Goal: Information Seeking & Learning: Learn about a topic

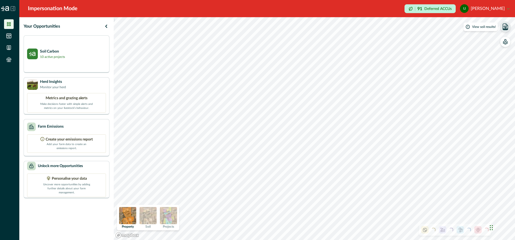
click at [505, 28] on icon "button" at bounding box center [505, 27] width 3 height 2
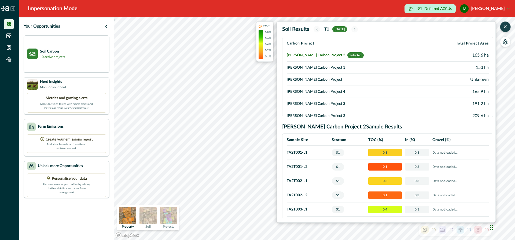
click at [167, 216] on img at bounding box center [168, 215] width 17 height 17
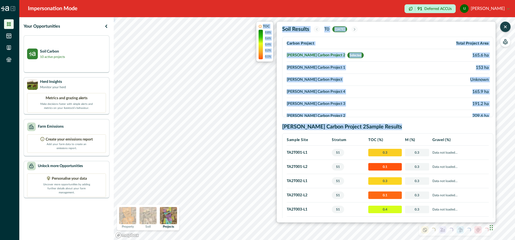
click at [228, 138] on div ") TOC 0.8% 0.6% 0.4% 0.2% 0.1% Soil Results T0 [DATE] Carbon Project Total Proj…" at bounding box center [314, 128] width 401 height 223
drag, startPoint x: 258, startPoint y: 165, endPoint x: 109, endPoint y: 74, distance: 175.0
click at [109, 74] on div "Your Opportunities Soil Carbon 10 active projects Herd Insights Monitor your he…" at bounding box center [267, 128] width 496 height 223
click at [299, 55] on td "[PERSON_NAME] Carbon Project 2 Selected" at bounding box center [358, 55] width 142 height 13
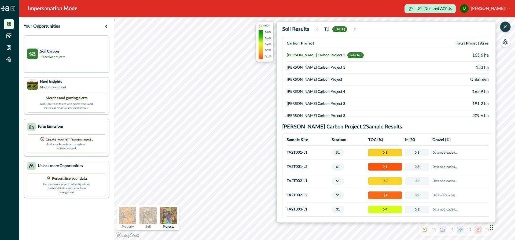
click at [301, 67] on td "[PERSON_NAME] Carbon Project 1" at bounding box center [358, 68] width 142 height 12
click at [302, 78] on td "[PERSON_NAME] Carbon Project" at bounding box center [358, 80] width 142 height 12
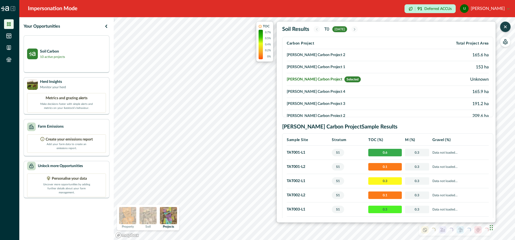
click at [303, 92] on td "[PERSON_NAME] Carbon Project 4" at bounding box center [357, 92] width 140 height 12
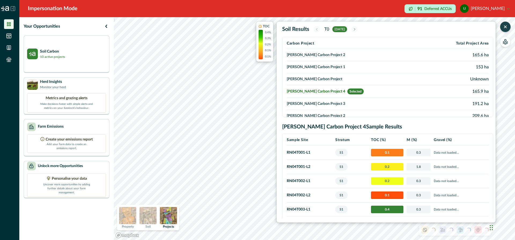
click at [312, 102] on td "[PERSON_NAME] Carbon Project 3" at bounding box center [358, 104] width 142 height 12
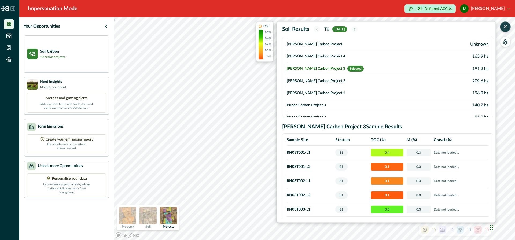
scroll to position [36, 0]
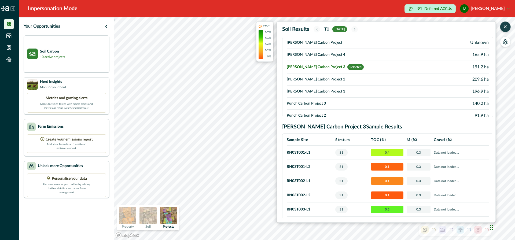
click at [310, 79] on td "[PERSON_NAME] Carbon Project 2" at bounding box center [358, 79] width 142 height 12
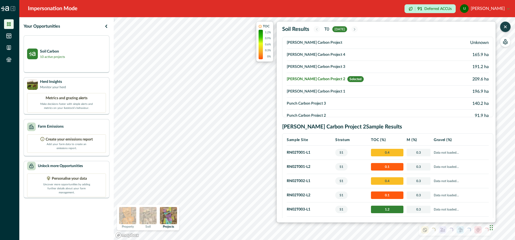
click at [311, 91] on td "[PERSON_NAME] Carbon Project 1" at bounding box center [358, 92] width 142 height 12
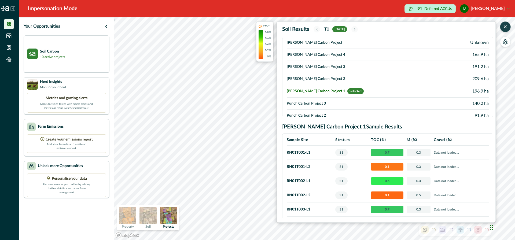
click at [312, 104] on td "Punch Carbon Project 3" at bounding box center [358, 104] width 142 height 12
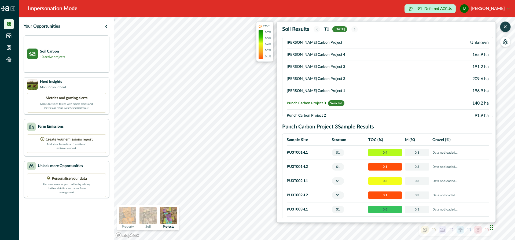
click at [312, 91] on td "[PERSON_NAME] Carbon Project 1" at bounding box center [352, 91] width 130 height 12
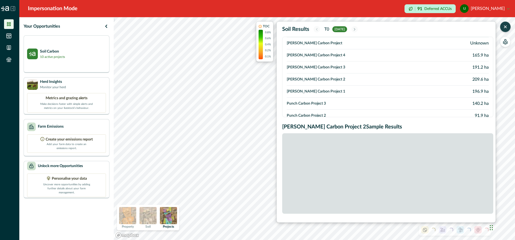
scroll to position [37, 0]
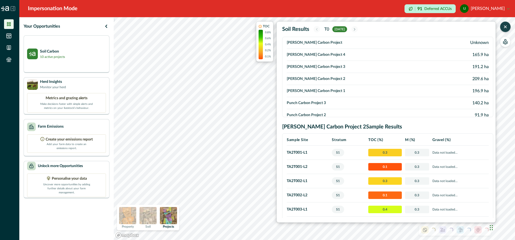
click at [301, 103] on td "Punch Carbon Project 3" at bounding box center [358, 103] width 142 height 12
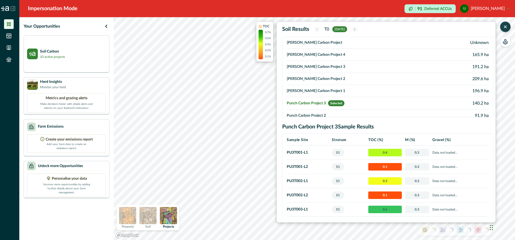
click at [260, 130] on div "TOC 0.7% 0.5% 0.4% 0.2% 0.1% Soil Results T0 [DATE] Carbon Project Total Projec…" at bounding box center [375, 121] width 239 height 201
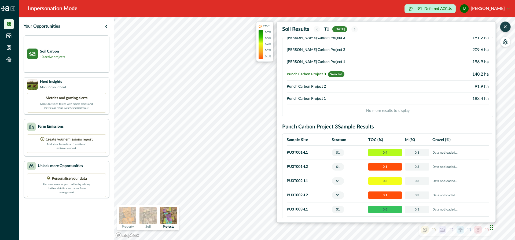
click at [306, 86] on td "Punch Carbon Project 2" at bounding box center [352, 87] width 130 height 12
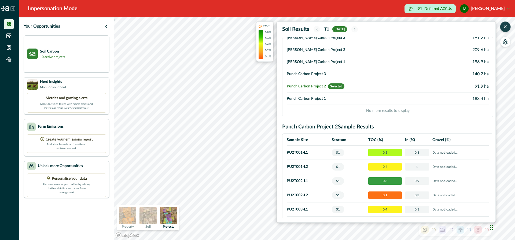
click at [305, 99] on td "Punch Carbon Project 1" at bounding box center [352, 99] width 130 height 12
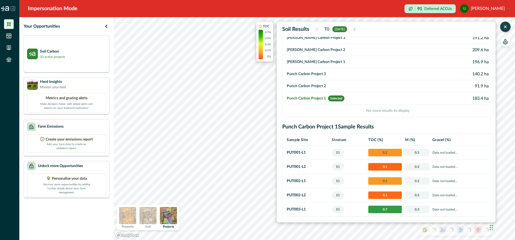
click at [303, 61] on td "[PERSON_NAME] Carbon Project 1" at bounding box center [352, 62] width 130 height 12
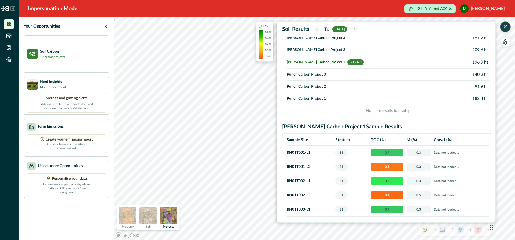
click at [151, 213] on img at bounding box center [147, 215] width 17 height 17
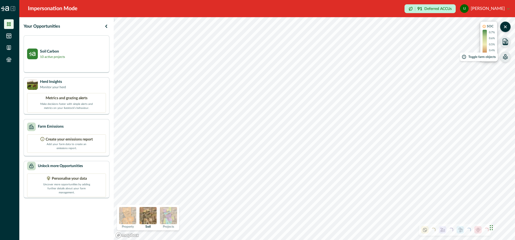
click at [506, 56] on icon "button" at bounding box center [505, 56] width 5 height 5
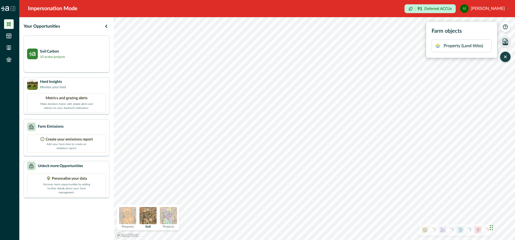
click at [437, 46] on icon "button" at bounding box center [437, 45] width 1 height 1
click at [168, 220] on img at bounding box center [168, 215] width 17 height 17
click at [148, 215] on img at bounding box center [147, 215] width 17 height 17
click at [169, 213] on img at bounding box center [168, 215] width 17 height 17
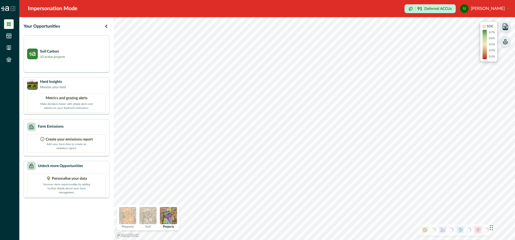
click at [422, 9] on p "91" at bounding box center [419, 9] width 5 height 4
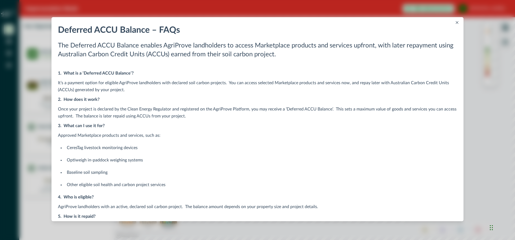
click at [456, 21] on icon "Close" at bounding box center [457, 22] width 3 height 3
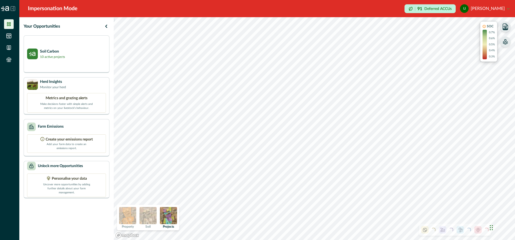
click at [488, 46] on div "0.7% 0.6% 0.5% 0.4% 0.3%" at bounding box center [488, 44] width 12 height 29
click at [149, 216] on img at bounding box center [147, 215] width 17 height 17
click at [168, 214] on img at bounding box center [168, 215] width 17 height 17
click at [127, 216] on img at bounding box center [127, 215] width 17 height 17
click at [146, 215] on img at bounding box center [147, 215] width 17 height 17
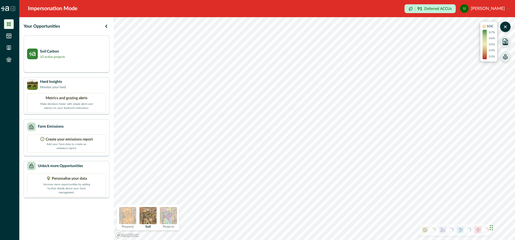
click at [167, 214] on img at bounding box center [168, 215] width 17 height 17
